Goal: Check status: Check status

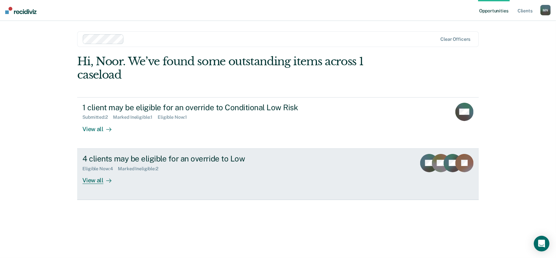
click at [271, 170] on div "Eligible Now : 4 Marked Ineligible : 2" at bounding box center [196, 167] width 229 height 8
